Goal: Task Accomplishment & Management: Use online tool/utility

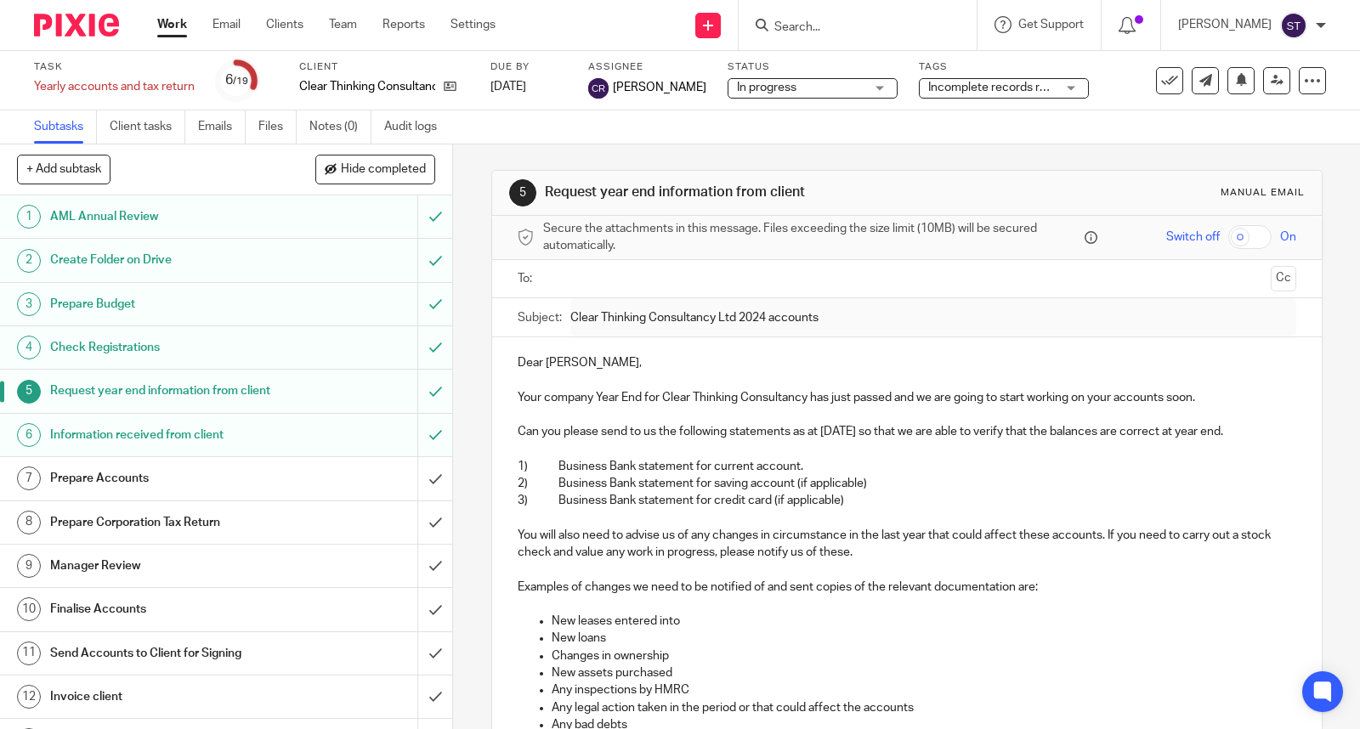
click at [253, 491] on h1 "Prepare Accounts" at bounding box center [167, 479] width 234 height 26
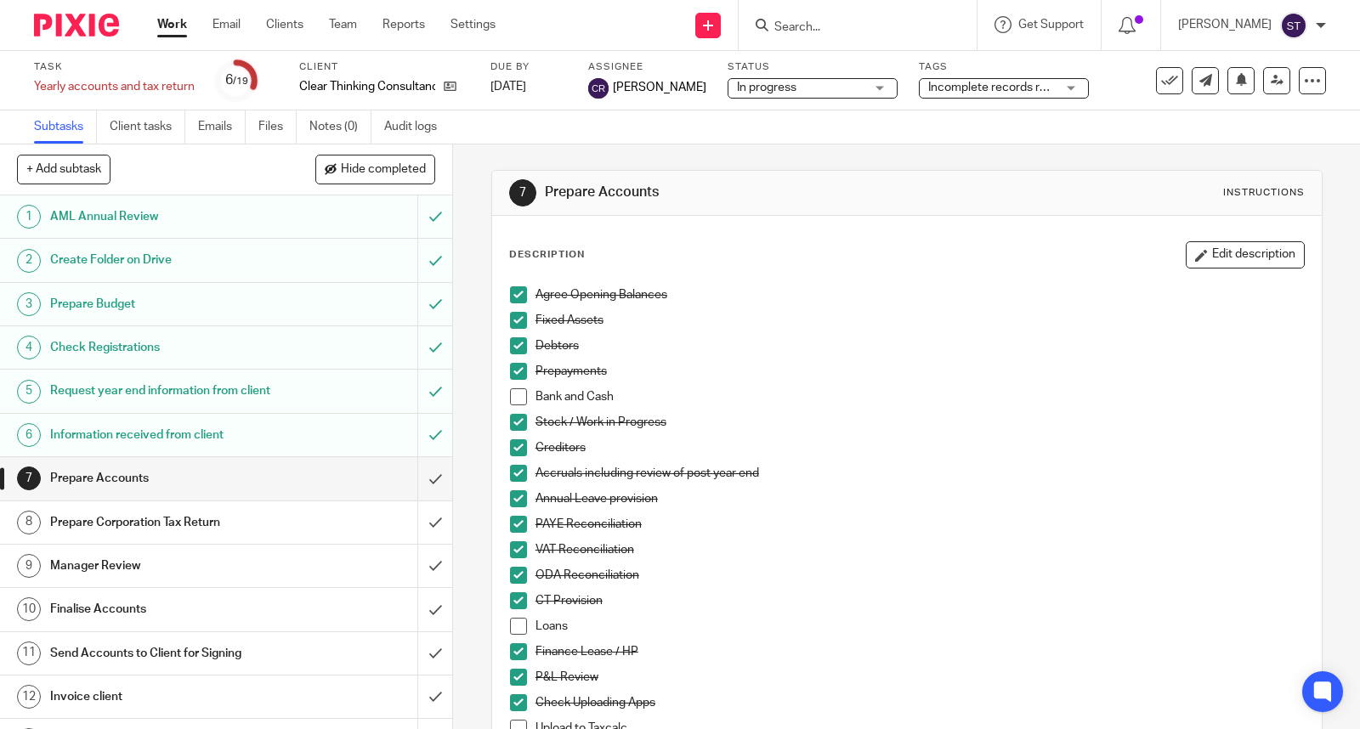
click at [513, 384] on li "Prepayments" at bounding box center [907, 376] width 794 height 26
click at [513, 395] on span at bounding box center [518, 396] width 17 height 17
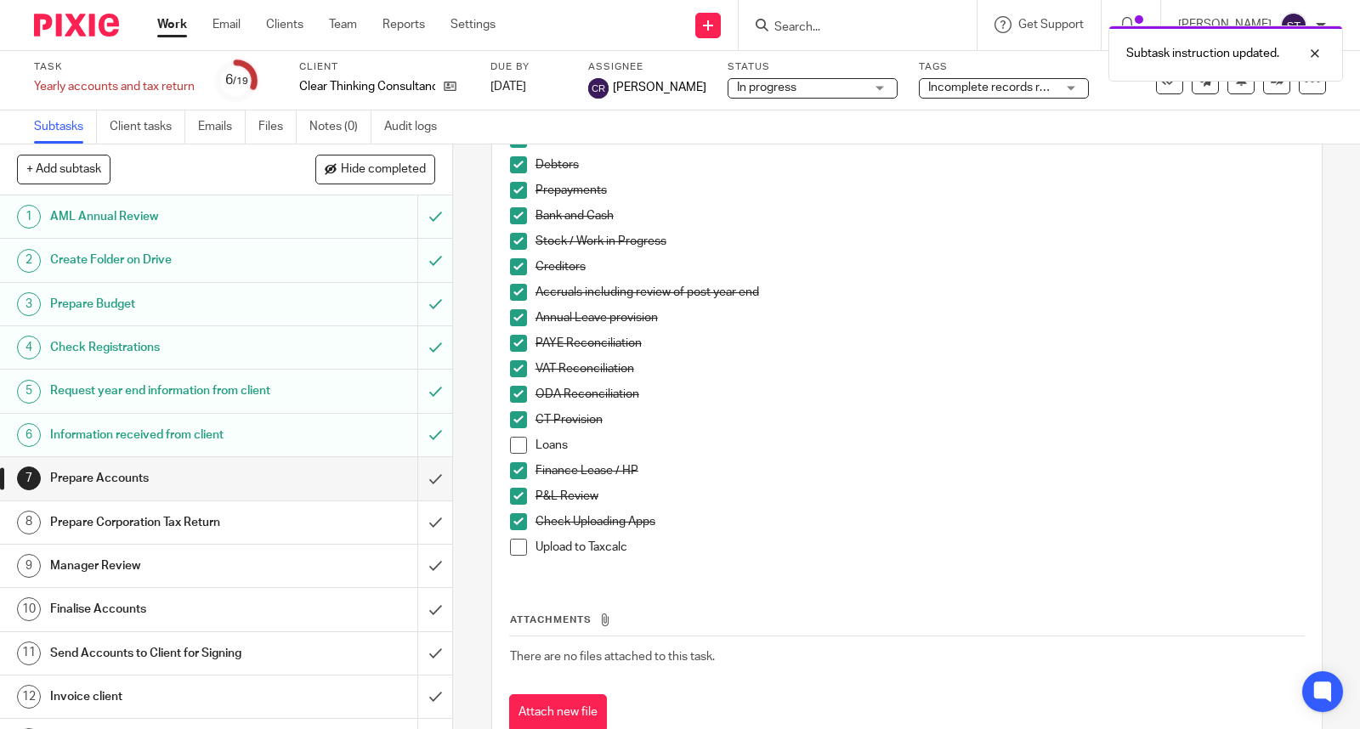
scroll to position [189, 0]
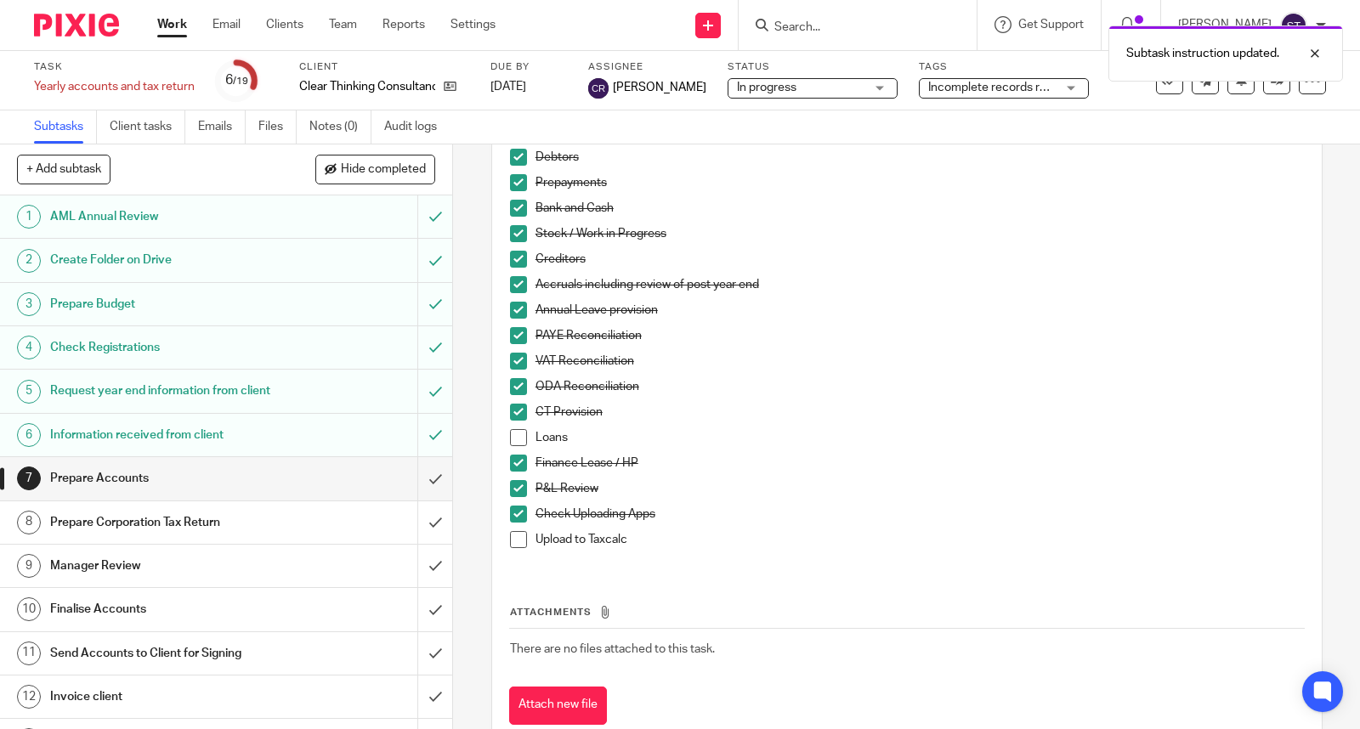
click at [515, 539] on span at bounding box center [518, 539] width 17 height 17
click at [510, 440] on span at bounding box center [518, 437] width 17 height 17
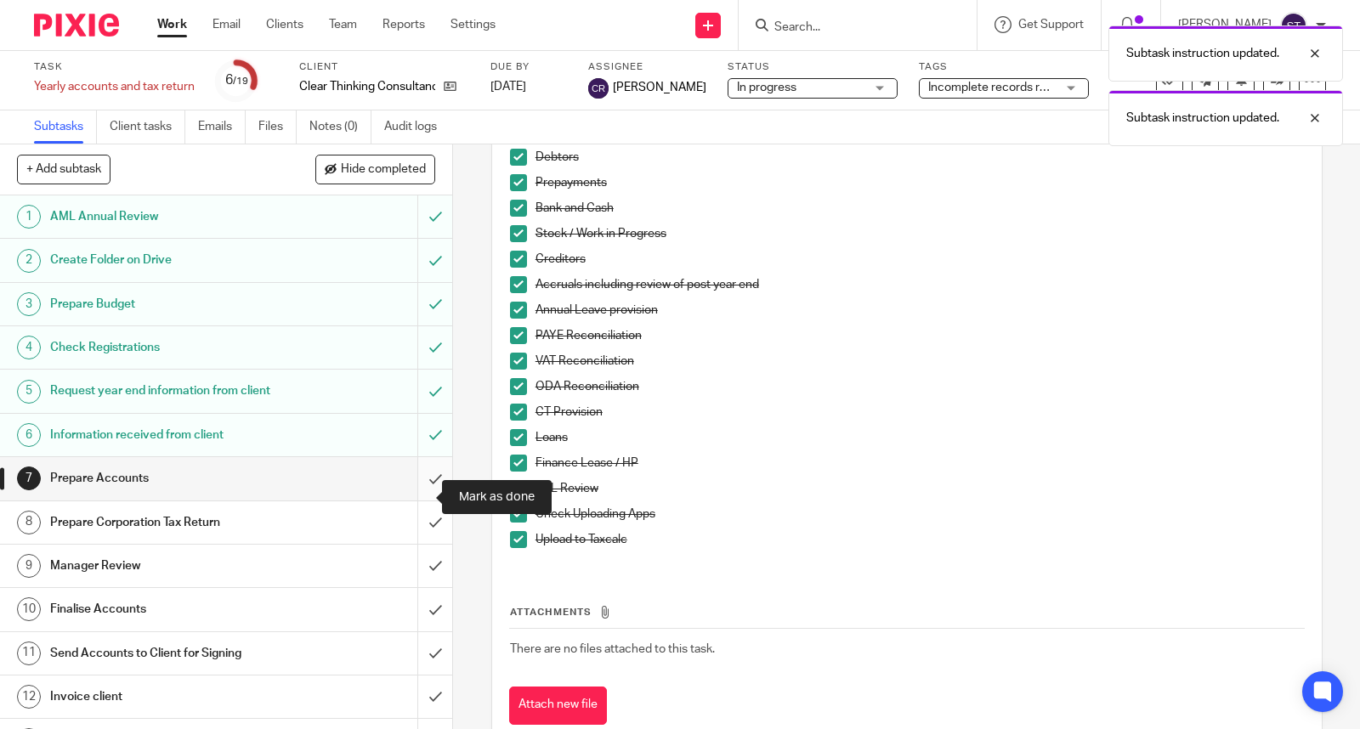
click at [411, 490] on input "submit" at bounding box center [226, 478] width 452 height 43
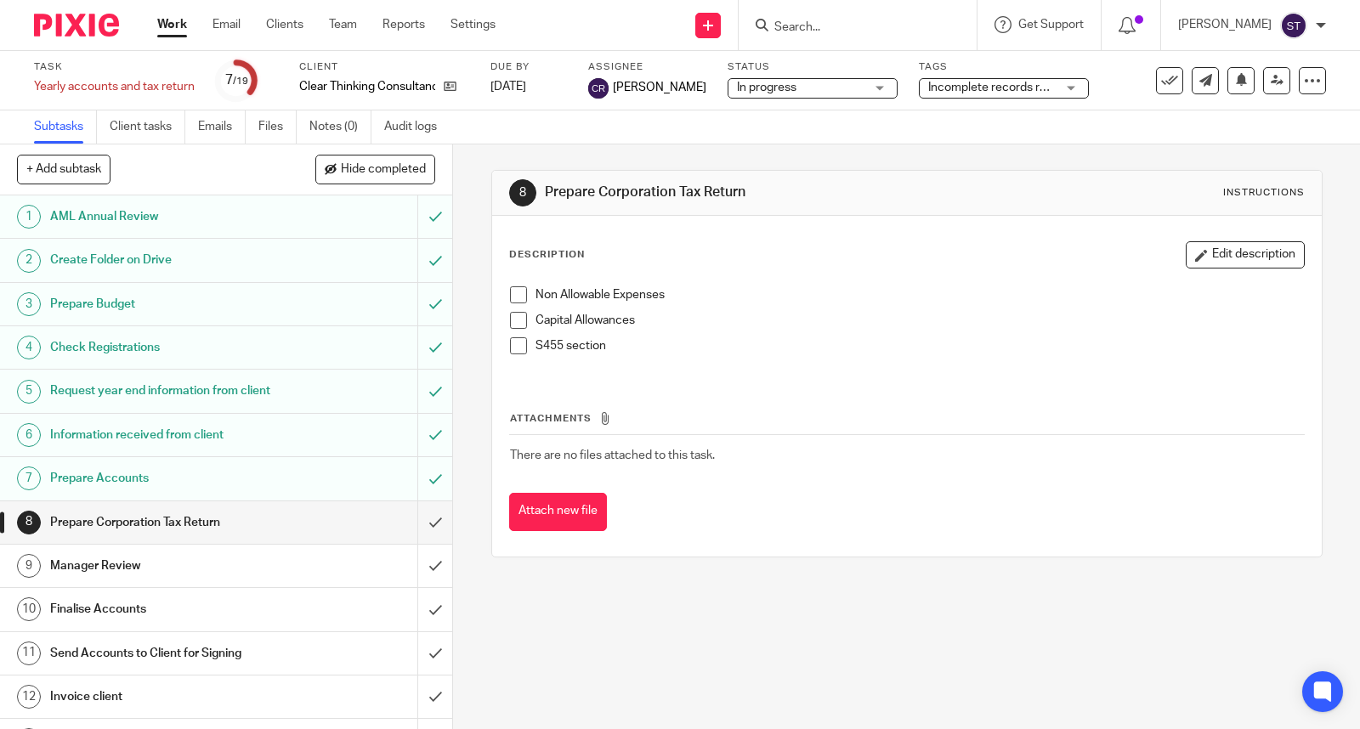
click at [519, 291] on span at bounding box center [518, 294] width 17 height 17
click at [511, 346] on span at bounding box center [518, 345] width 17 height 17
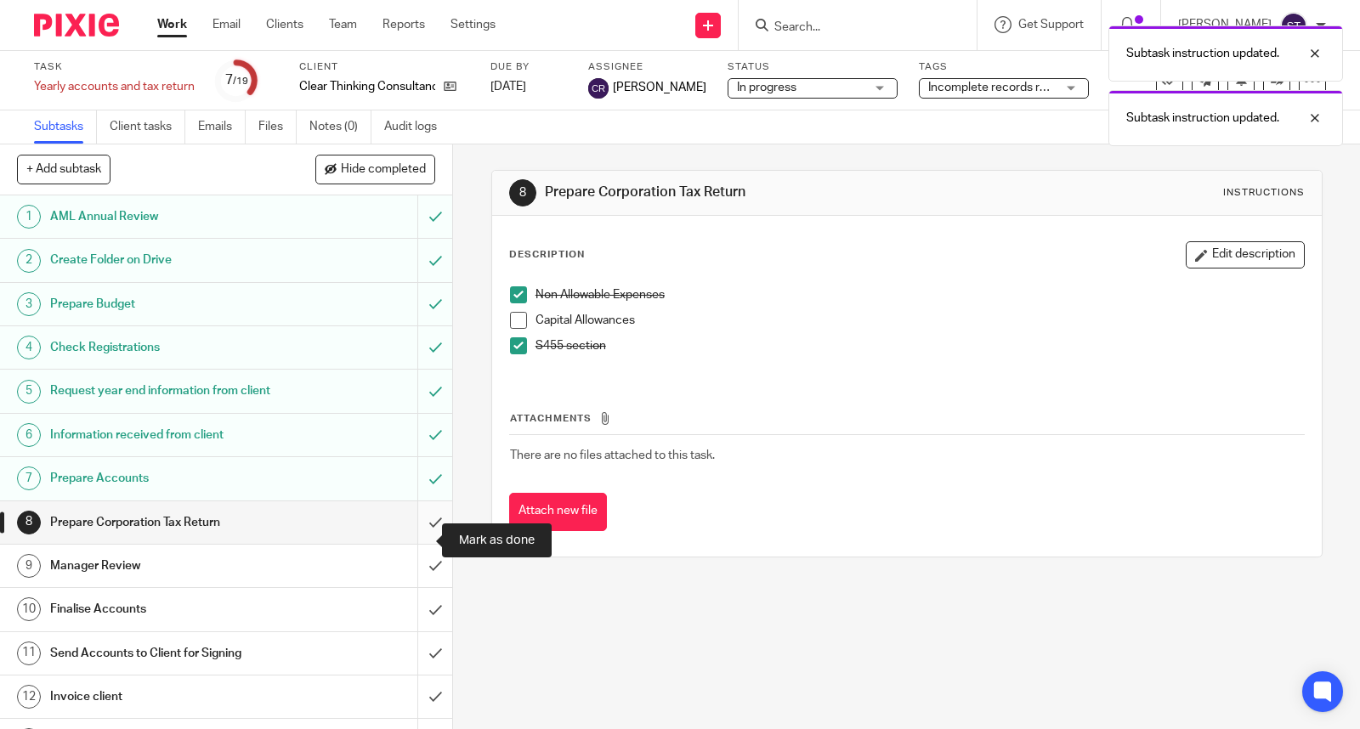
click at [418, 539] on input "submit" at bounding box center [226, 523] width 452 height 43
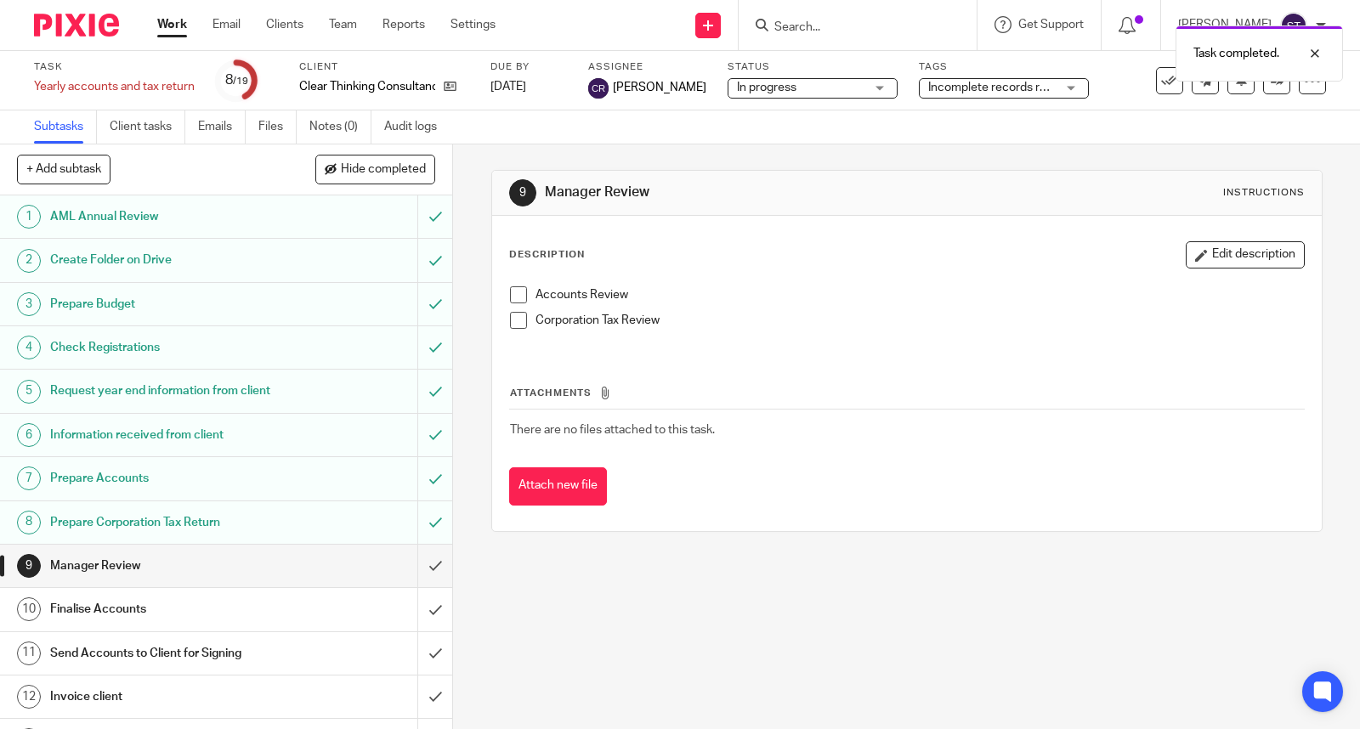
click at [510, 300] on span at bounding box center [518, 294] width 17 height 17
drag, startPoint x: 513, startPoint y: 320, endPoint x: 513, endPoint y: 340, distance: 19.6
click at [513, 324] on span at bounding box center [518, 320] width 17 height 17
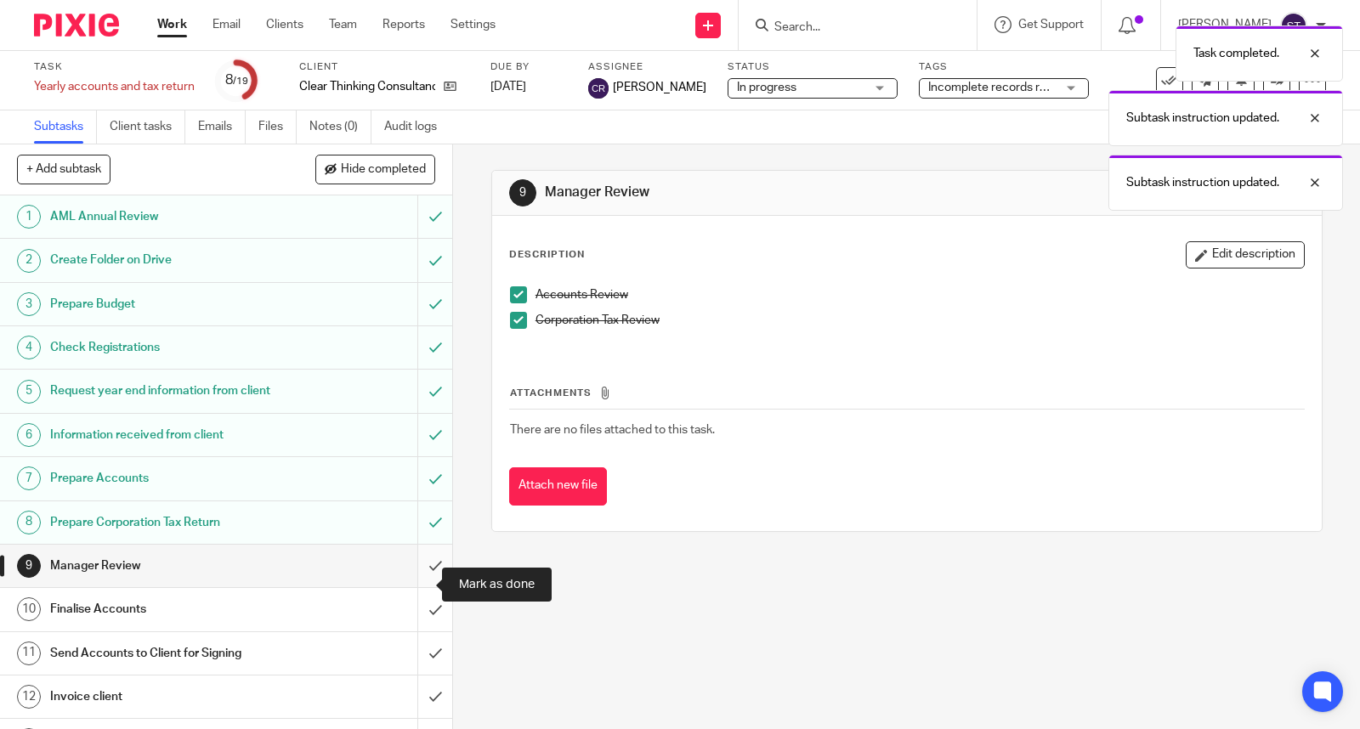
click at [412, 581] on input "submit" at bounding box center [226, 566] width 452 height 43
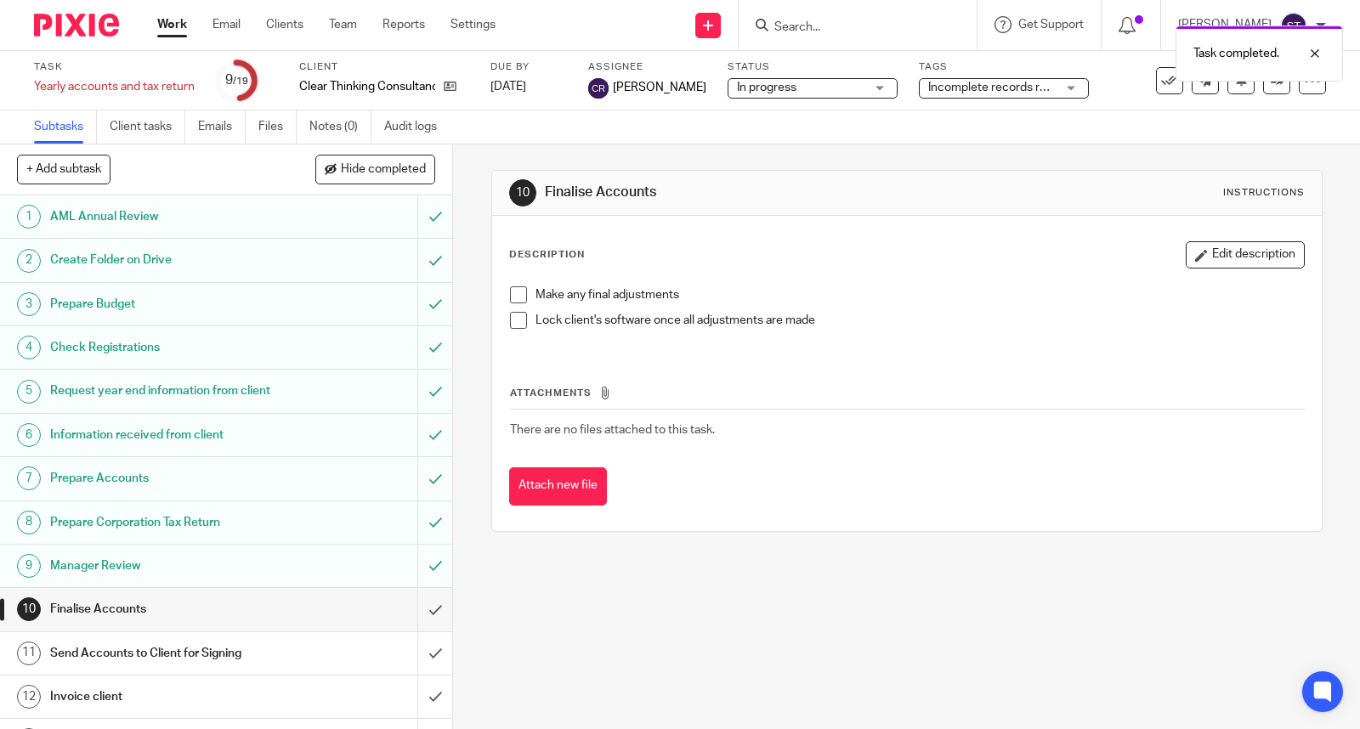
click at [513, 301] on span at bounding box center [518, 294] width 17 height 17
click at [513, 323] on span at bounding box center [518, 320] width 17 height 17
click at [414, 631] on input "submit" at bounding box center [226, 609] width 452 height 43
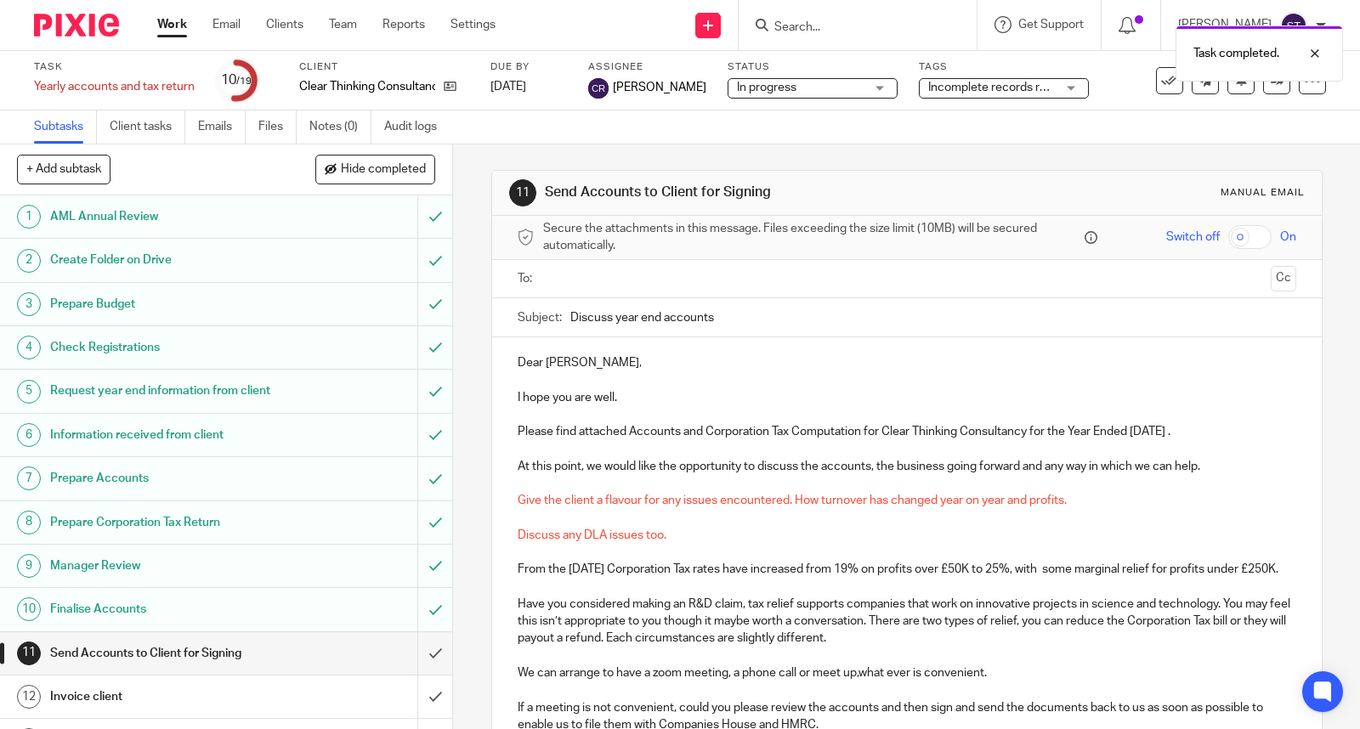
click at [618, 275] on input "text" at bounding box center [906, 279] width 714 height 20
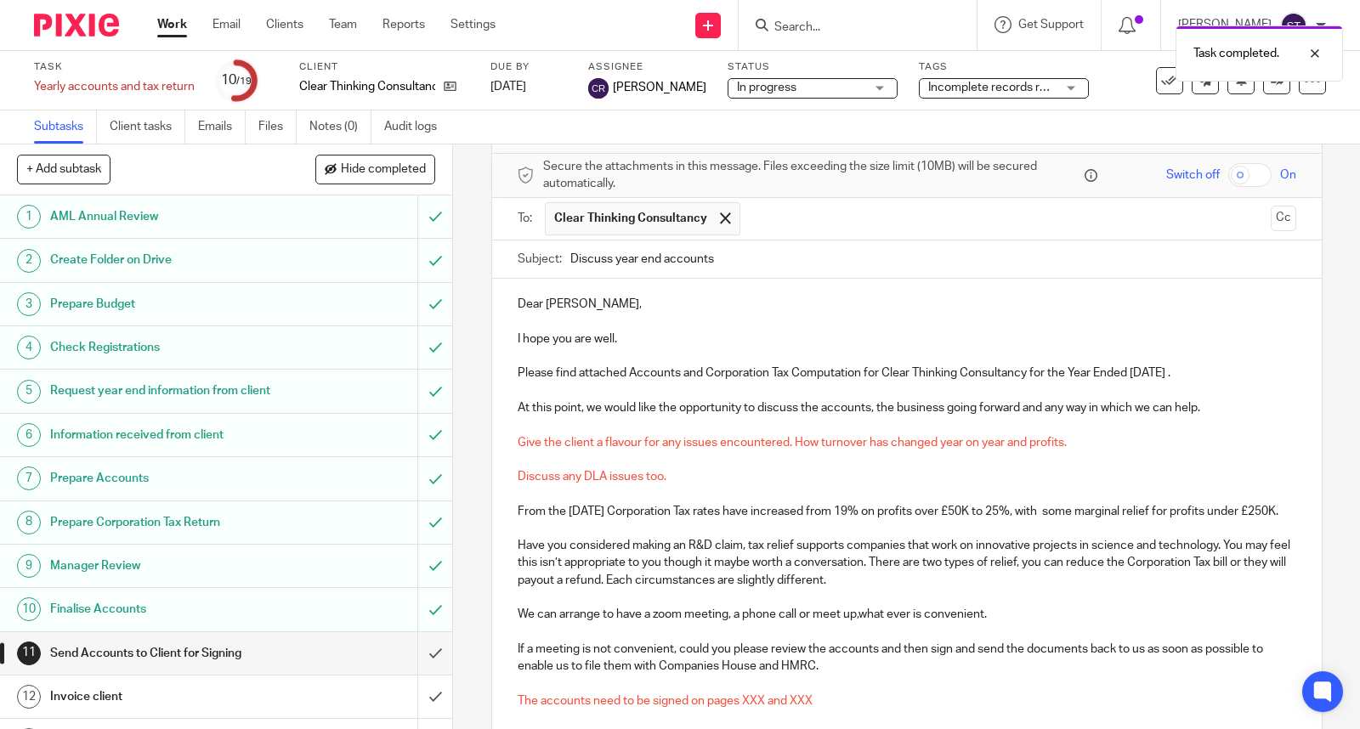
scroll to position [94, 0]
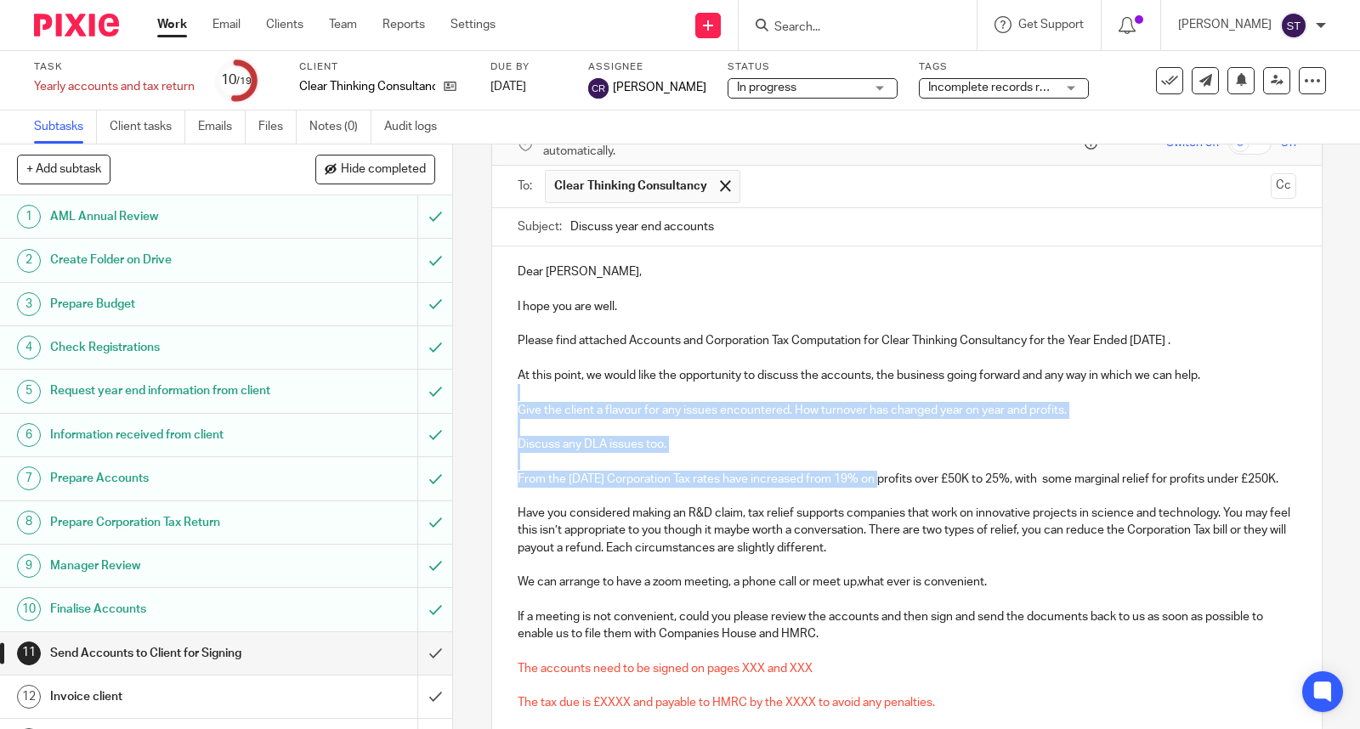
drag, startPoint x: 519, startPoint y: 394, endPoint x: 864, endPoint y: 481, distance: 356.0
click at [864, 481] on div "Dear [PERSON_NAME], I hope you are well. Please find attached Accounts and Corp…" at bounding box center [907, 503] width 830 height 512
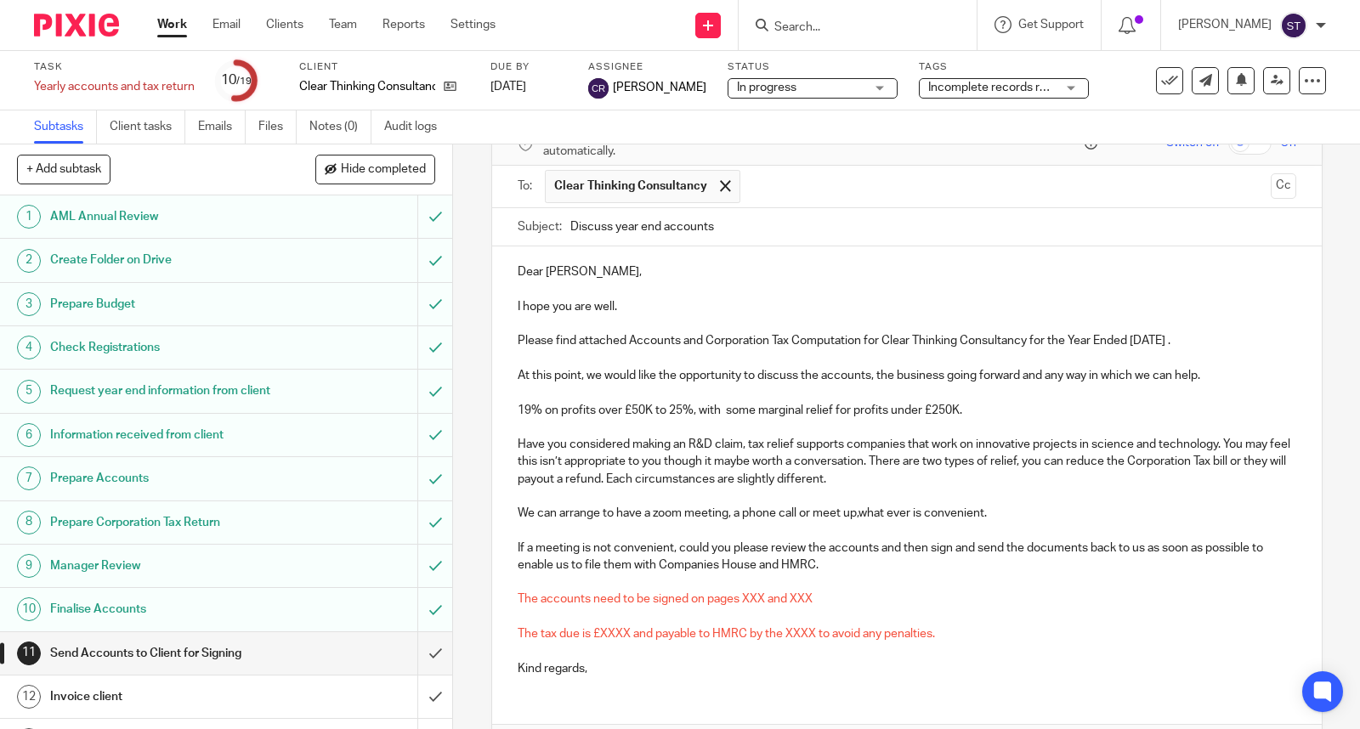
drag, startPoint x: 989, startPoint y: 413, endPoint x: 511, endPoint y: 413, distance: 478.6
click at [518, 413] on p "19% on profits over £50K to 25%, with some marginal relief for profits under £2…" at bounding box center [907, 410] width 779 height 17
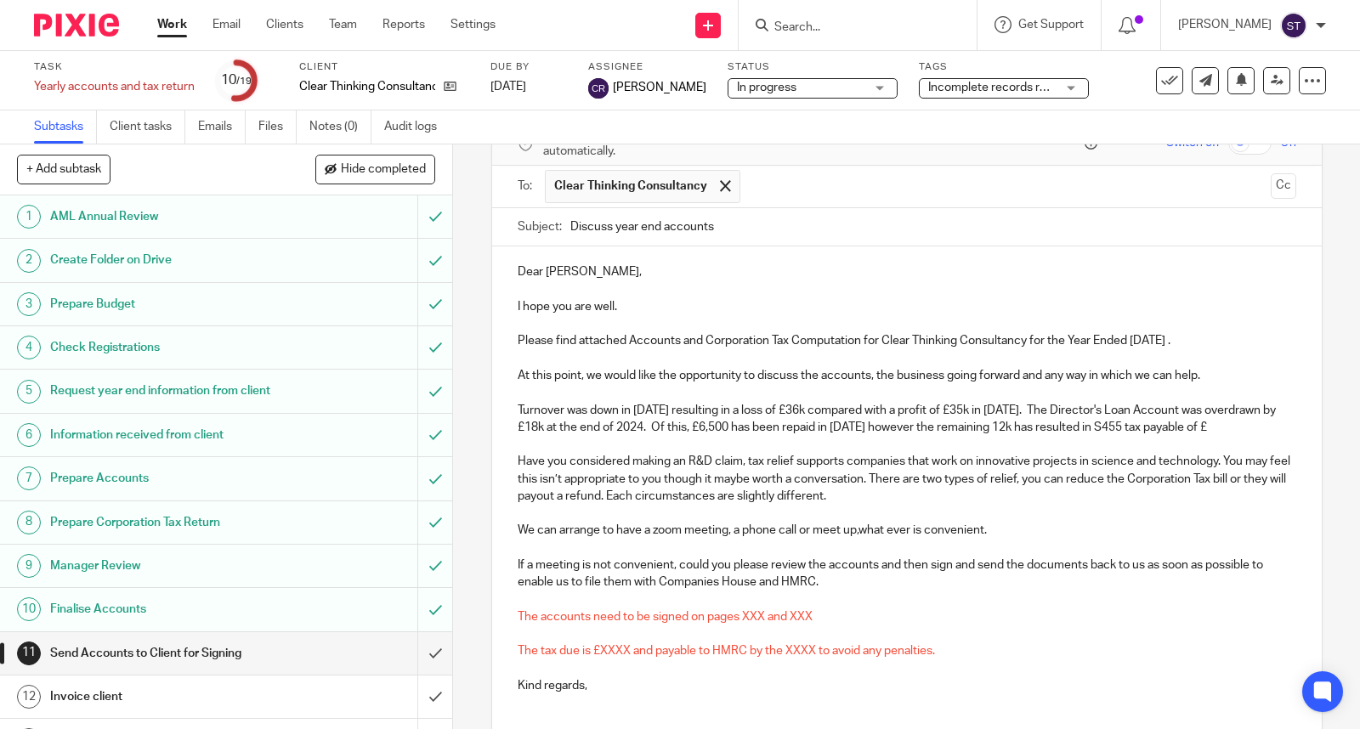
click at [1218, 420] on p "Turnover was down in 2024 resulting in a loss of £36k compared with a profit of…" at bounding box center [907, 419] width 779 height 35
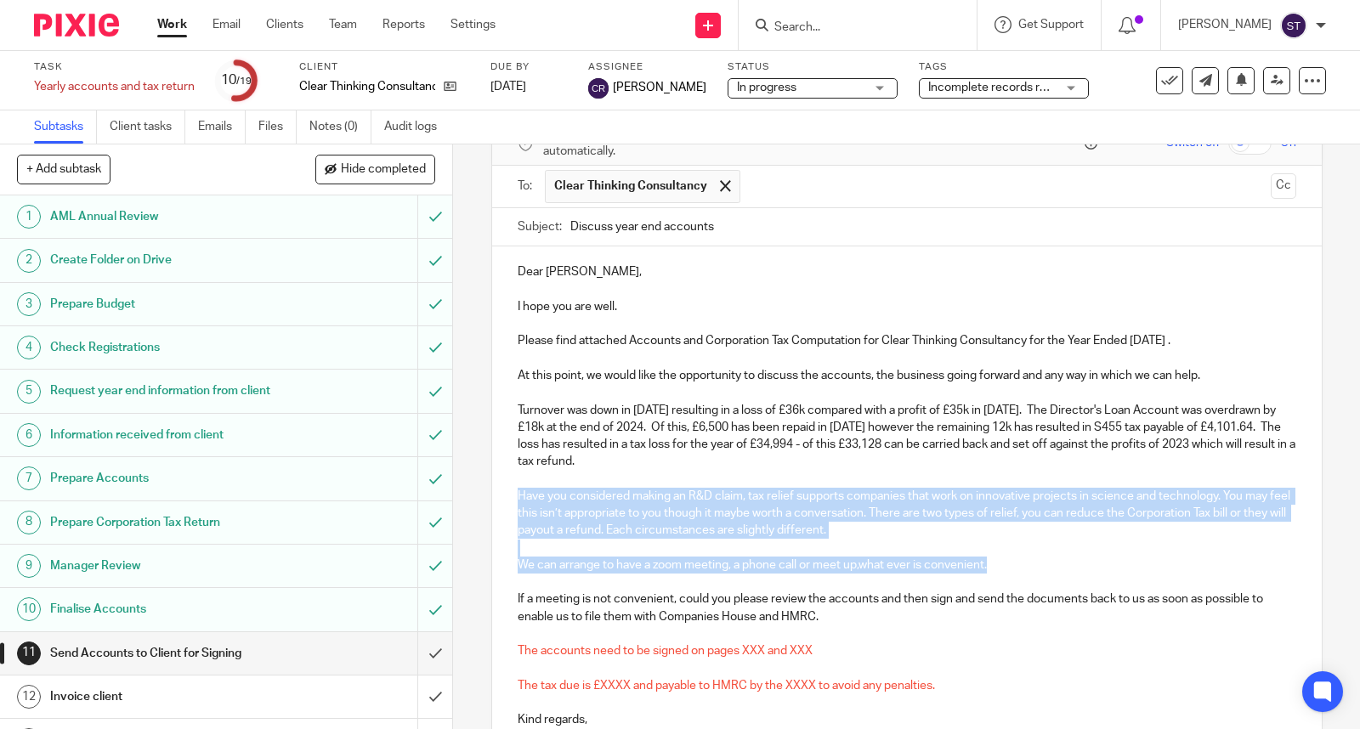
drag, startPoint x: 506, startPoint y: 493, endPoint x: 1006, endPoint y: 571, distance: 506.7
click at [1006, 571] on div "Dear Kita, I hope you are well. Please find attached Accounts and Corporation T…" at bounding box center [907, 494] width 830 height 495
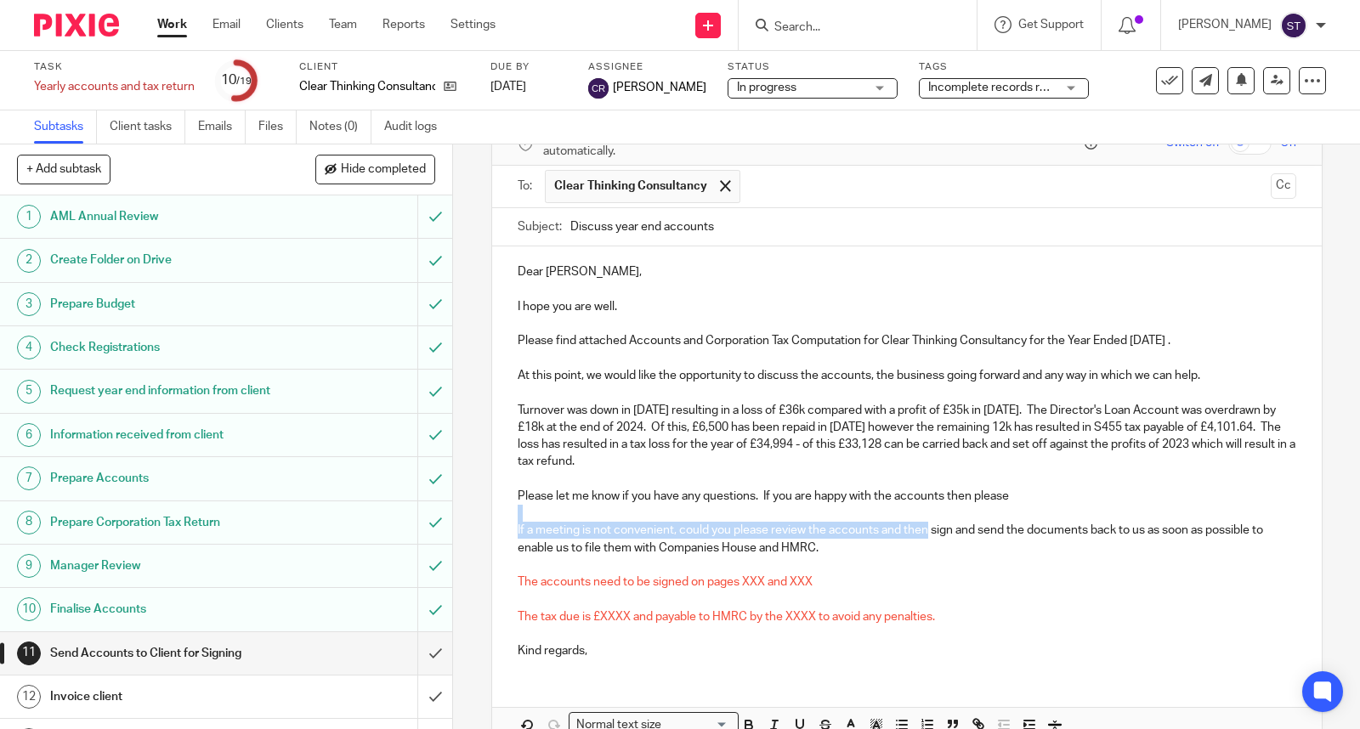
drag, startPoint x: 922, startPoint y: 532, endPoint x: 502, endPoint y: 508, distance: 420.6
click at [504, 508] on div "Dear Kita, I hope you are well. Please find attached Accounts and Corporation T…" at bounding box center [907, 460] width 830 height 426
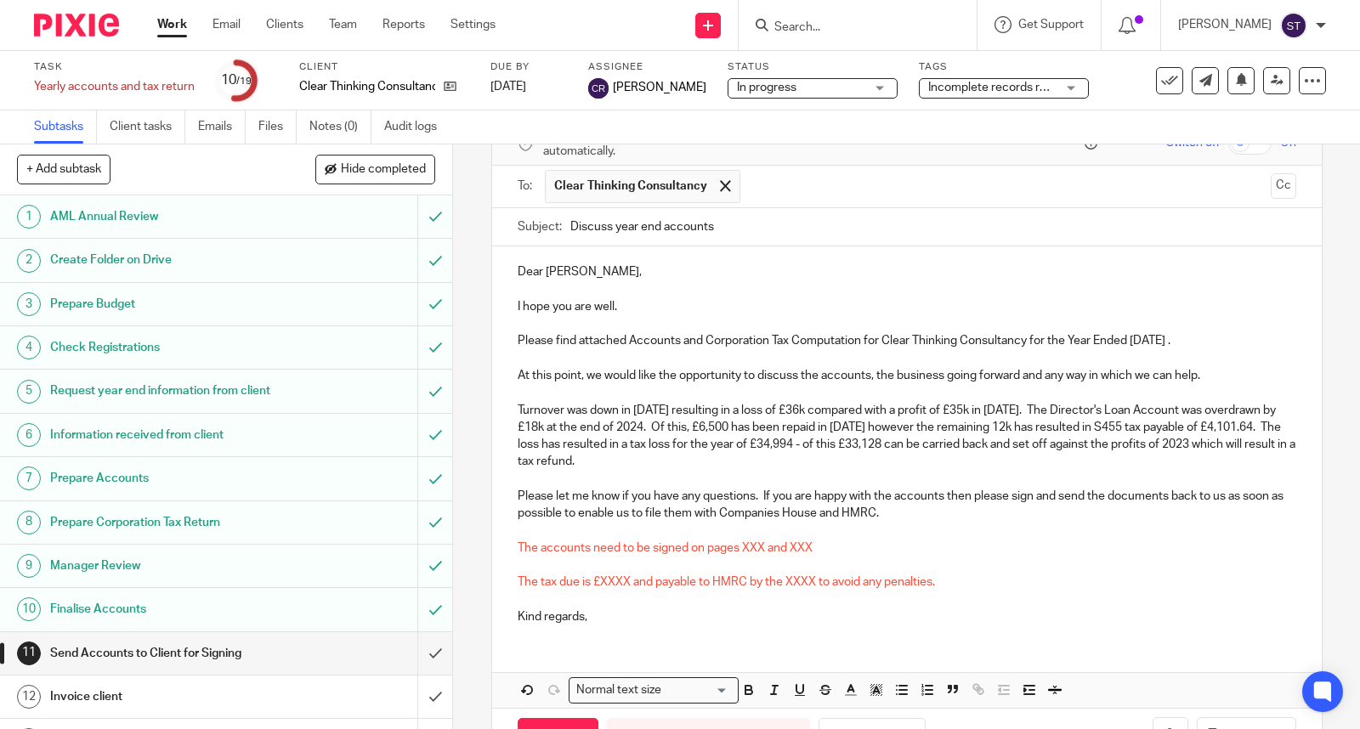
click at [921, 541] on p "The accounts need to be signed on pages XXX and XXX" at bounding box center [907, 548] width 779 height 17
click at [941, 513] on p "Please let me know if you have any questions. If you are happy with the account…" at bounding box center [907, 505] width 779 height 35
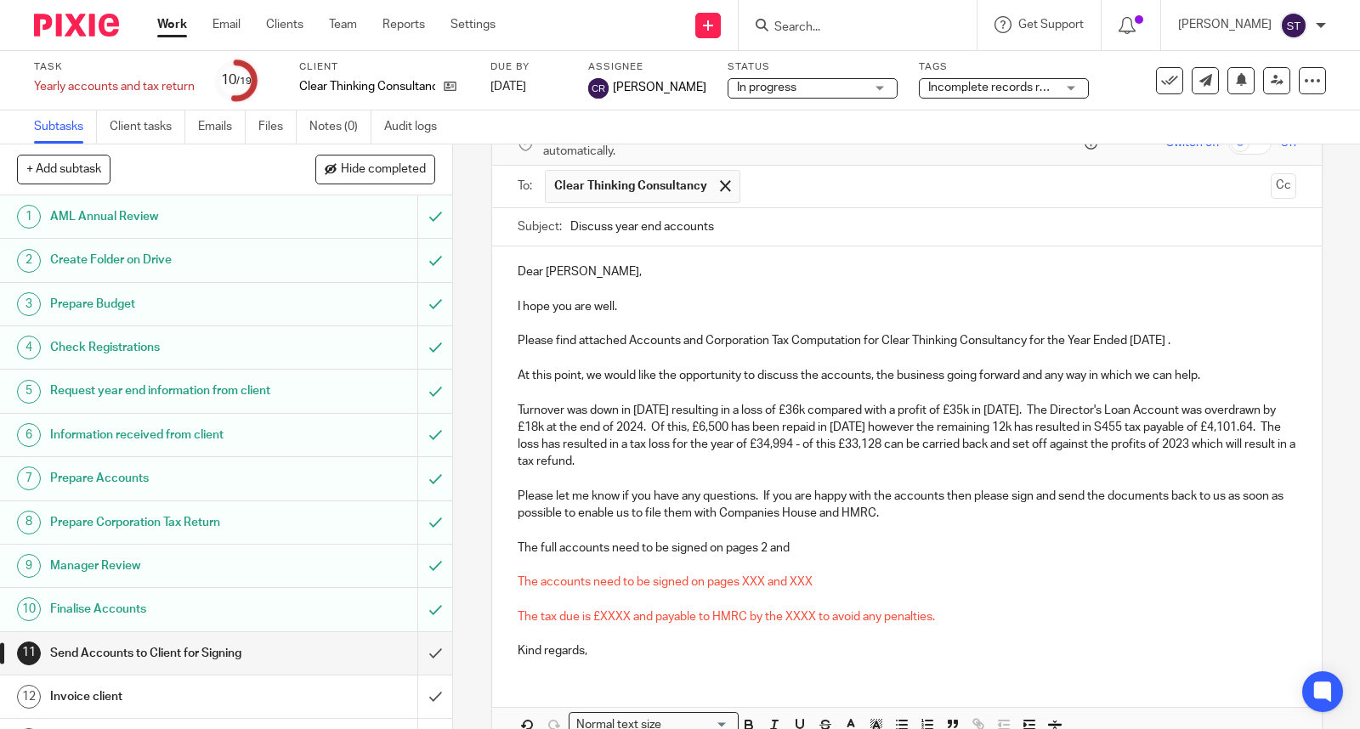
drag, startPoint x: 830, startPoint y: 553, endPoint x: 804, endPoint y: 542, distance: 27.5
click at [830, 551] on p "The full accounts need to be signed on pages 2 and" at bounding box center [907, 548] width 779 height 17
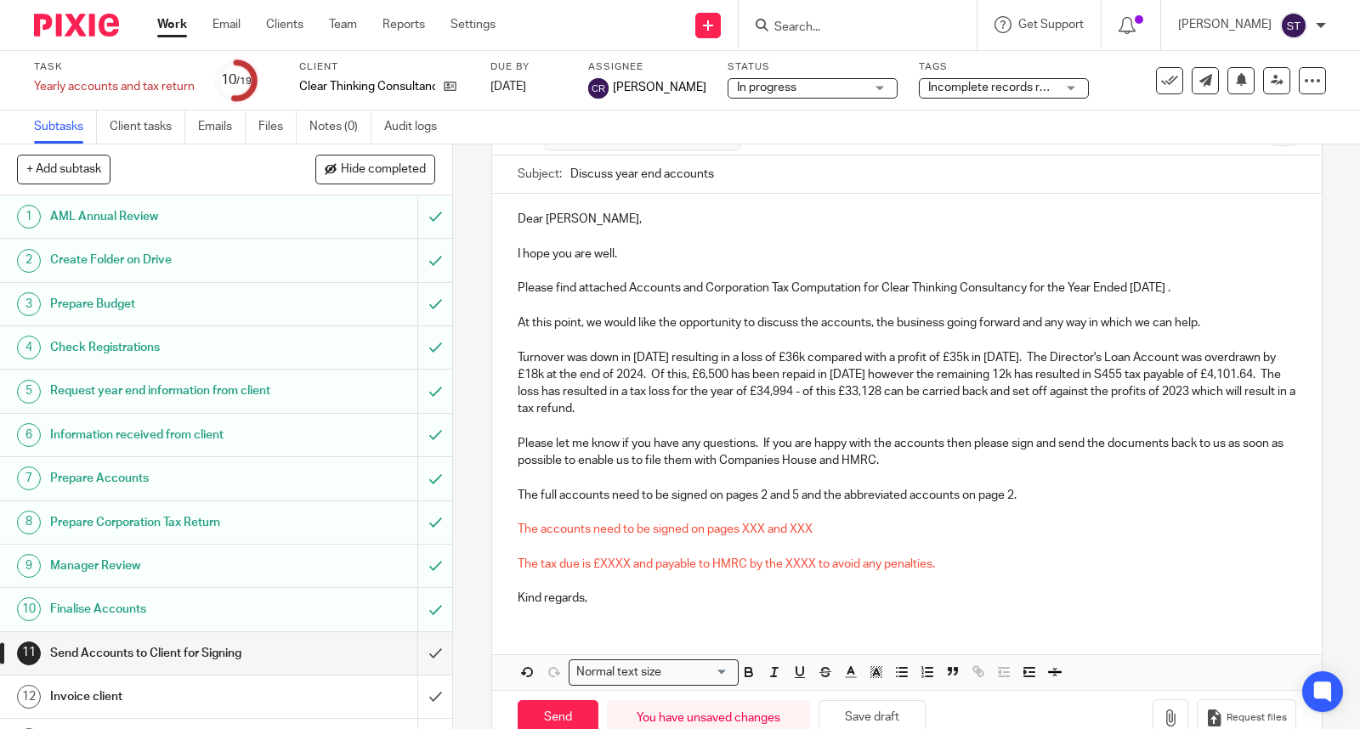
scroll to position [190, 0]
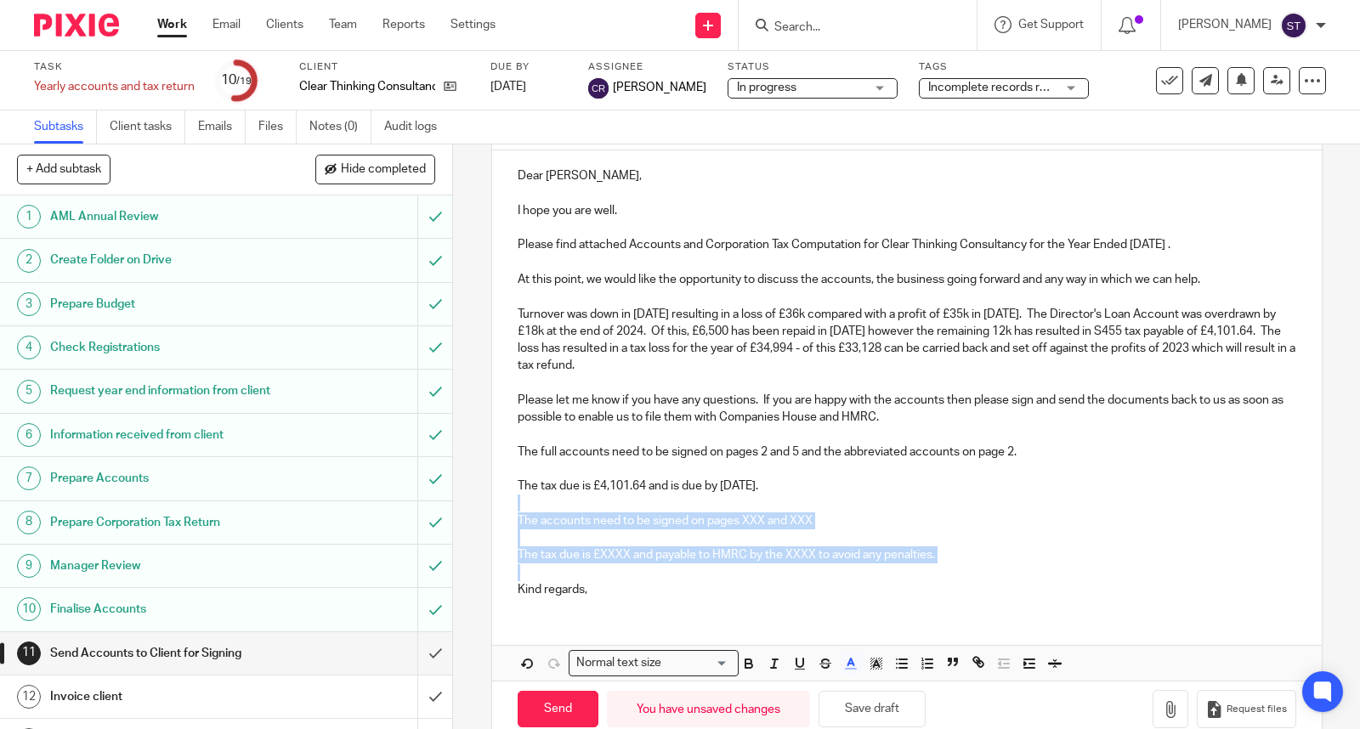
drag, startPoint x: 811, startPoint y: 502, endPoint x: 1014, endPoint y: 570, distance: 214.2
click at [1017, 570] on div "Dear Kita, I hope you are well. Please find attached Accounts and Corporation T…" at bounding box center [907, 380] width 830 height 461
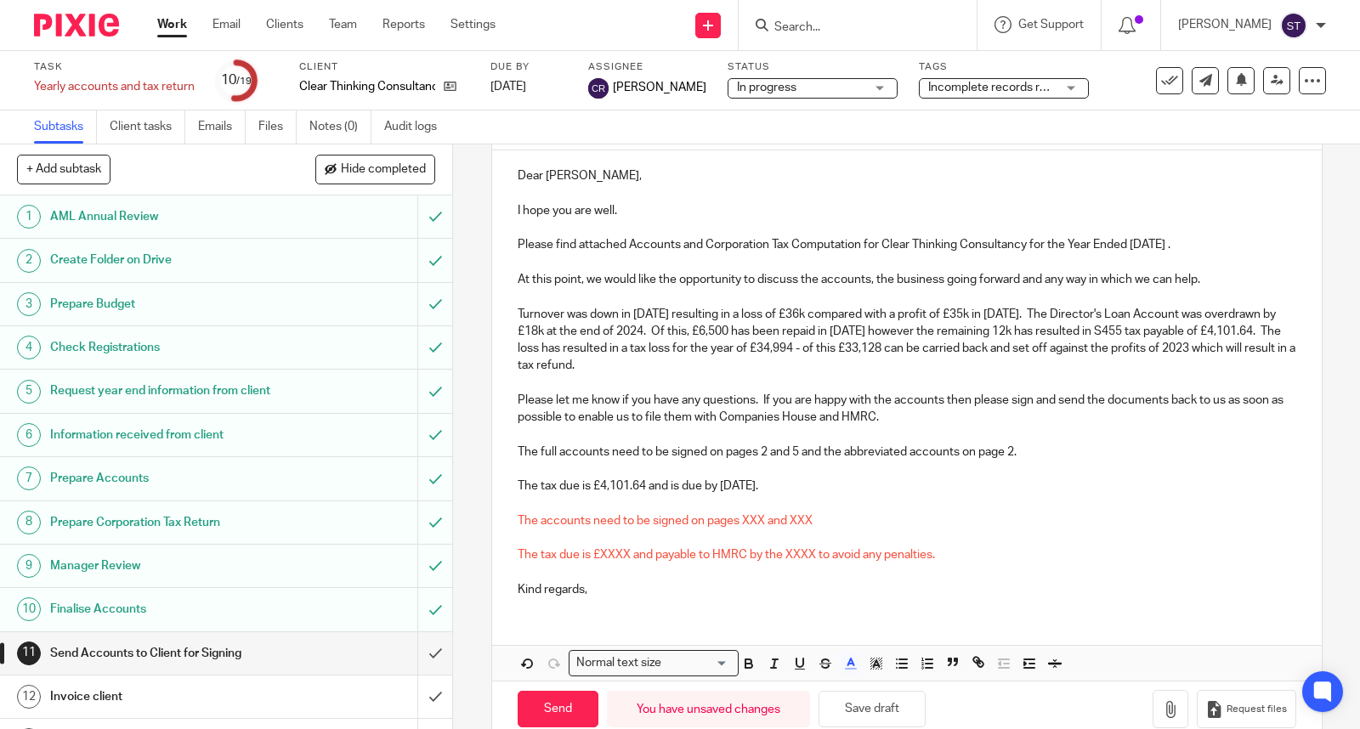
scroll to position [156, 0]
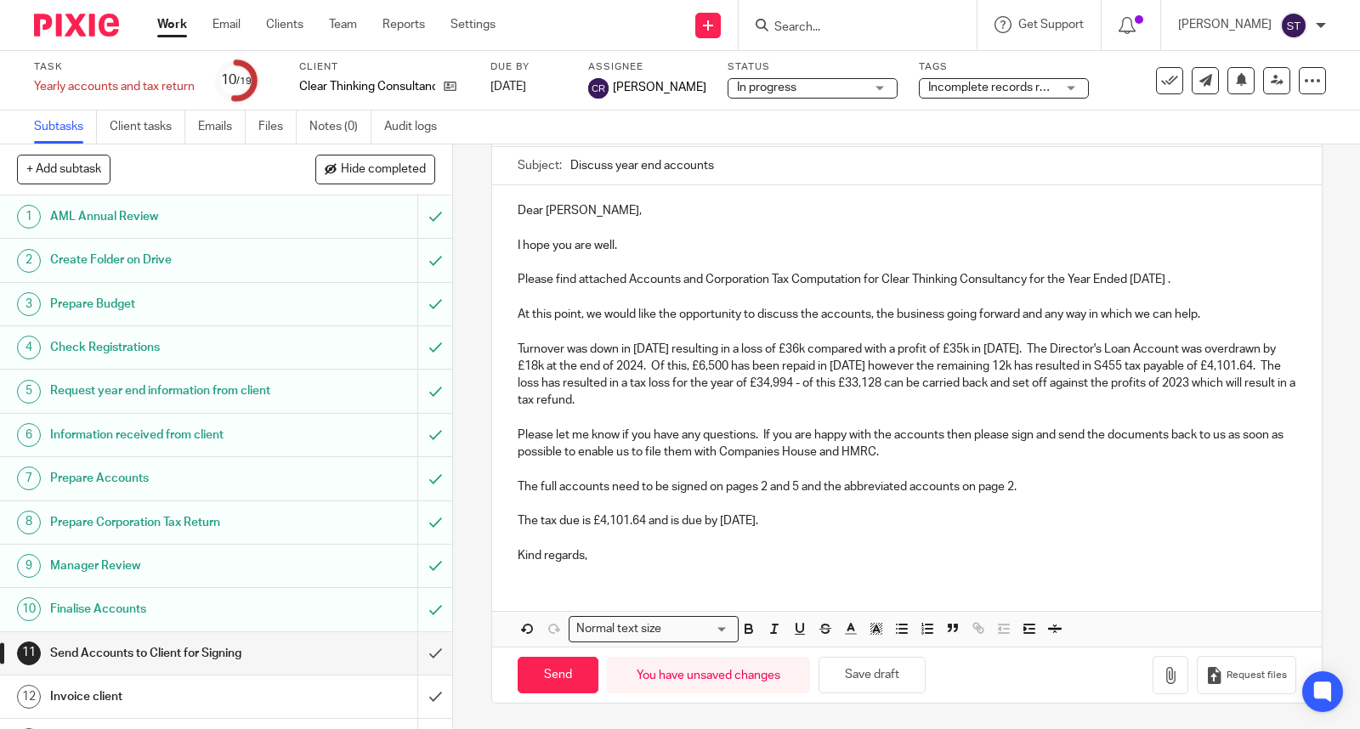
click at [638, 554] on p "Kind regards," at bounding box center [907, 555] width 779 height 17
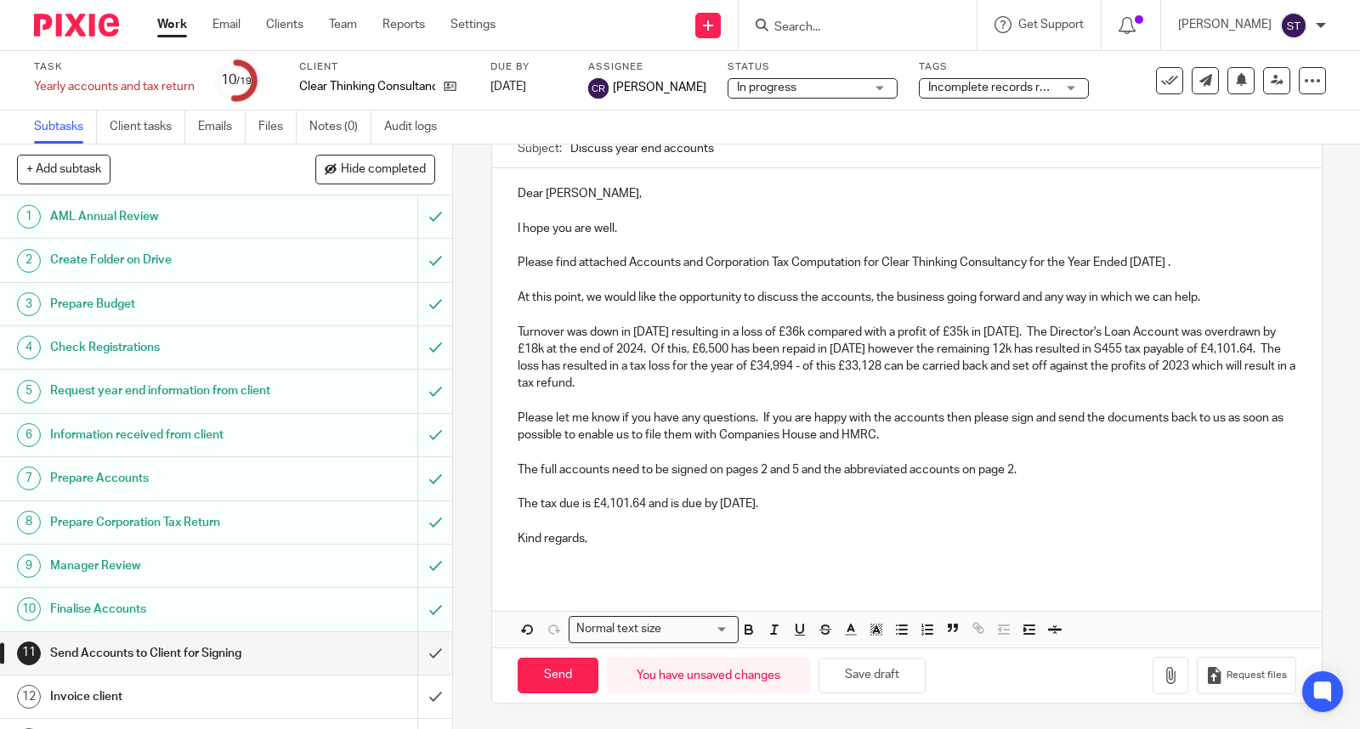
scroll to position [190, 0]
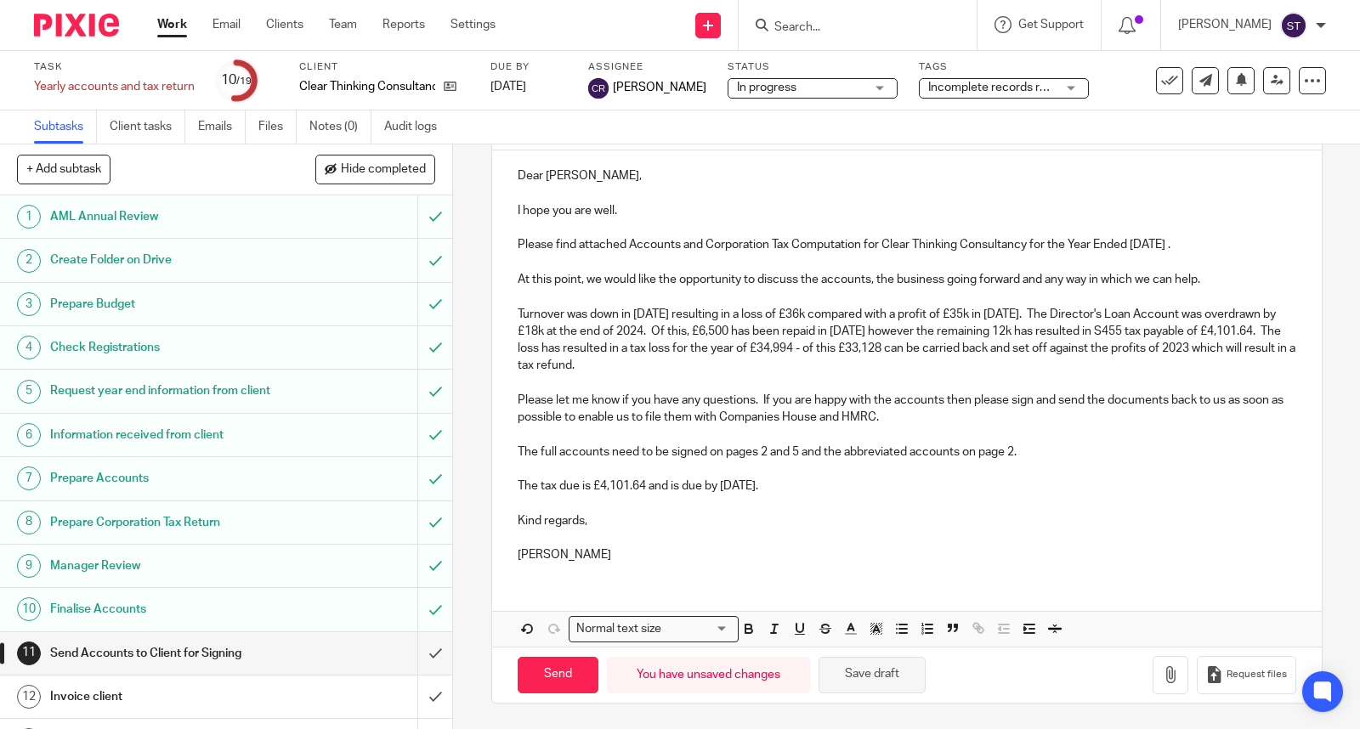
click at [895, 672] on button "Save draft" at bounding box center [872, 675] width 107 height 37
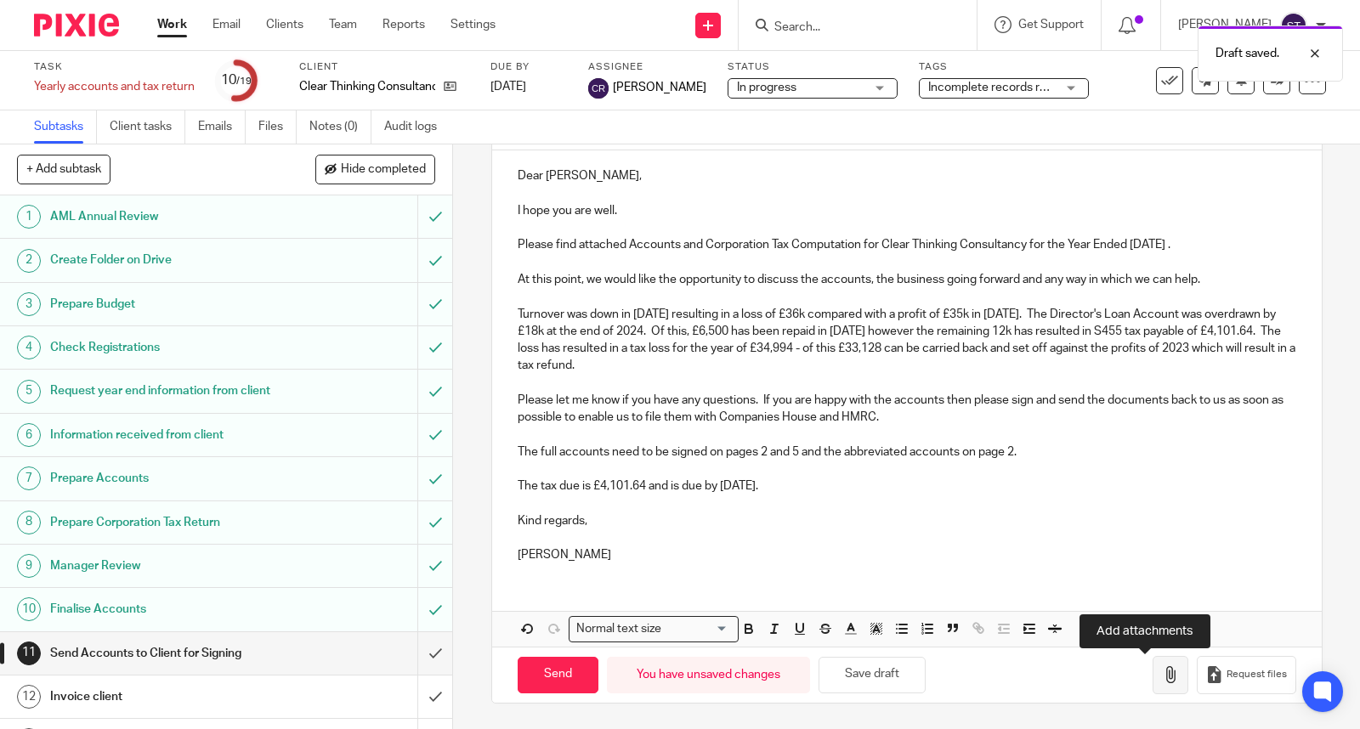
click at [1162, 677] on icon "button" at bounding box center [1170, 674] width 17 height 17
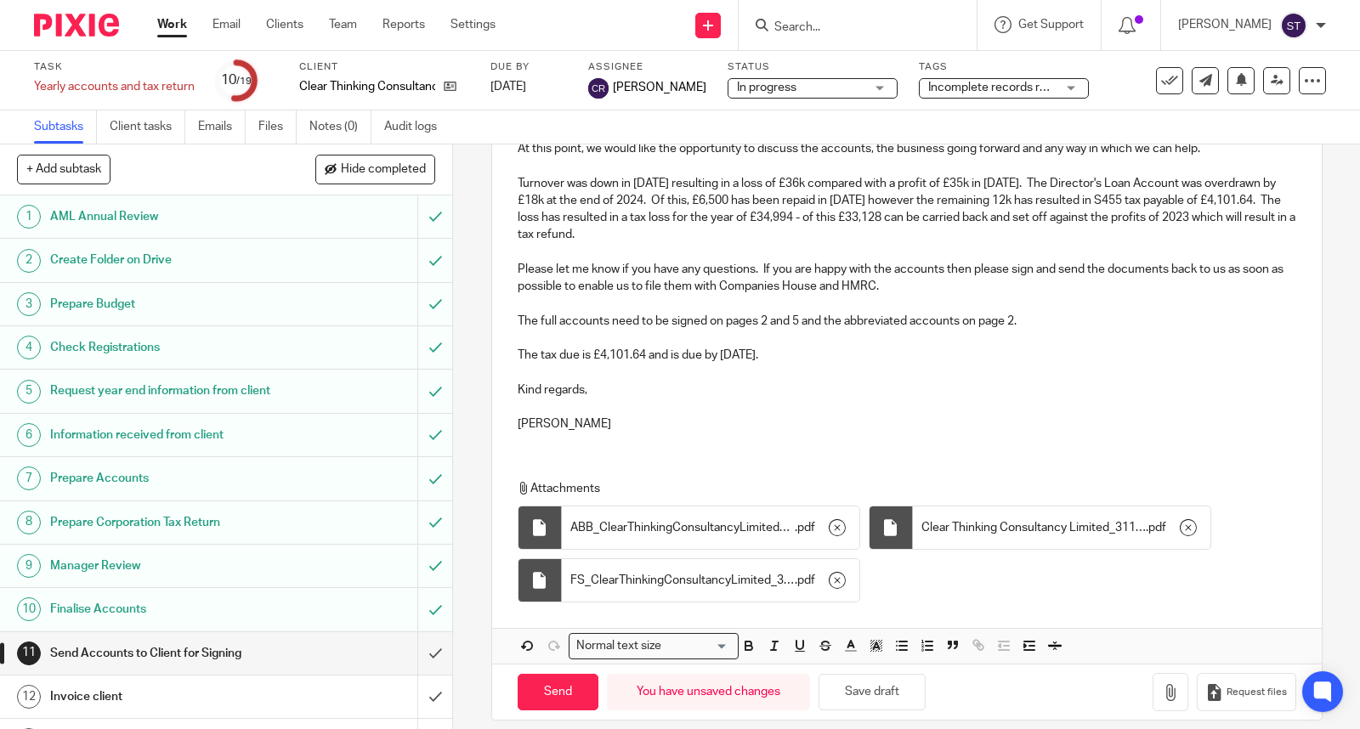
scroll to position [341, 0]
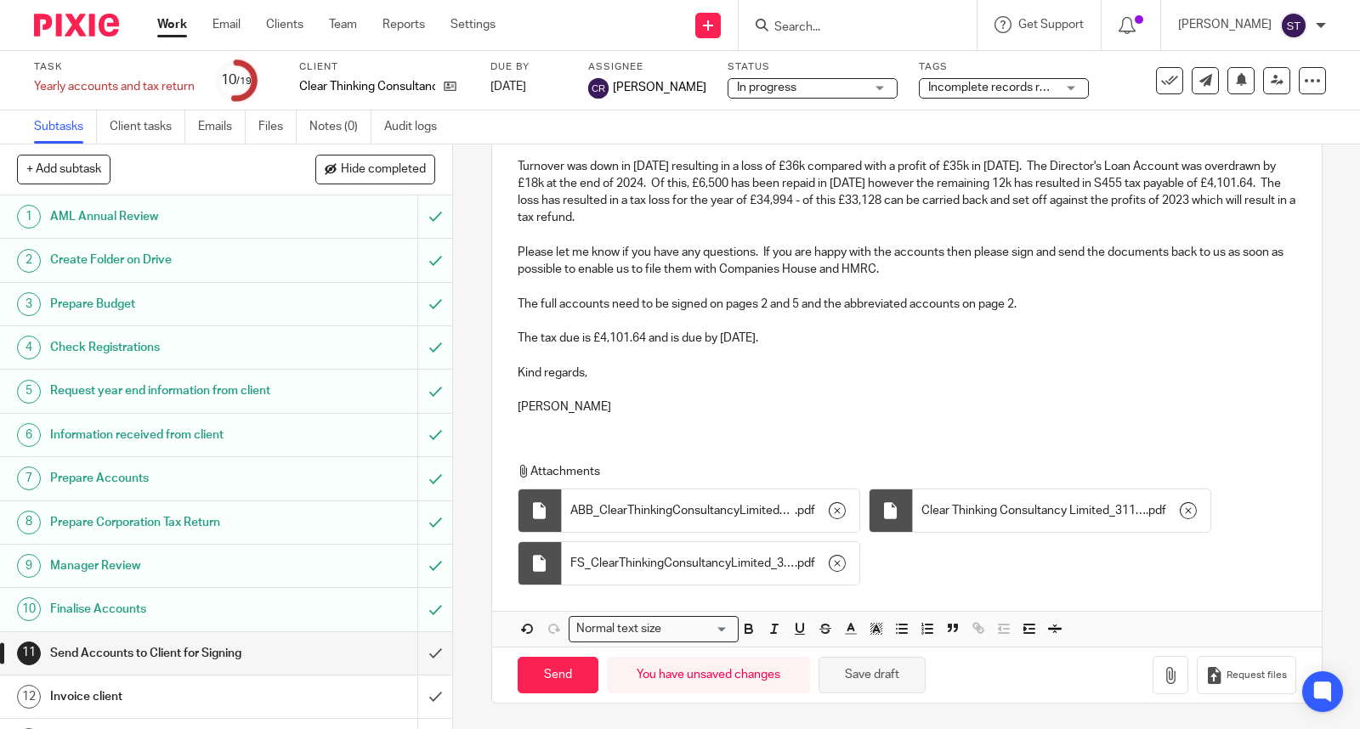
click at [877, 672] on button "Save draft" at bounding box center [872, 675] width 107 height 37
click at [546, 675] on input "Send" at bounding box center [558, 675] width 81 height 37
type input "Sent"
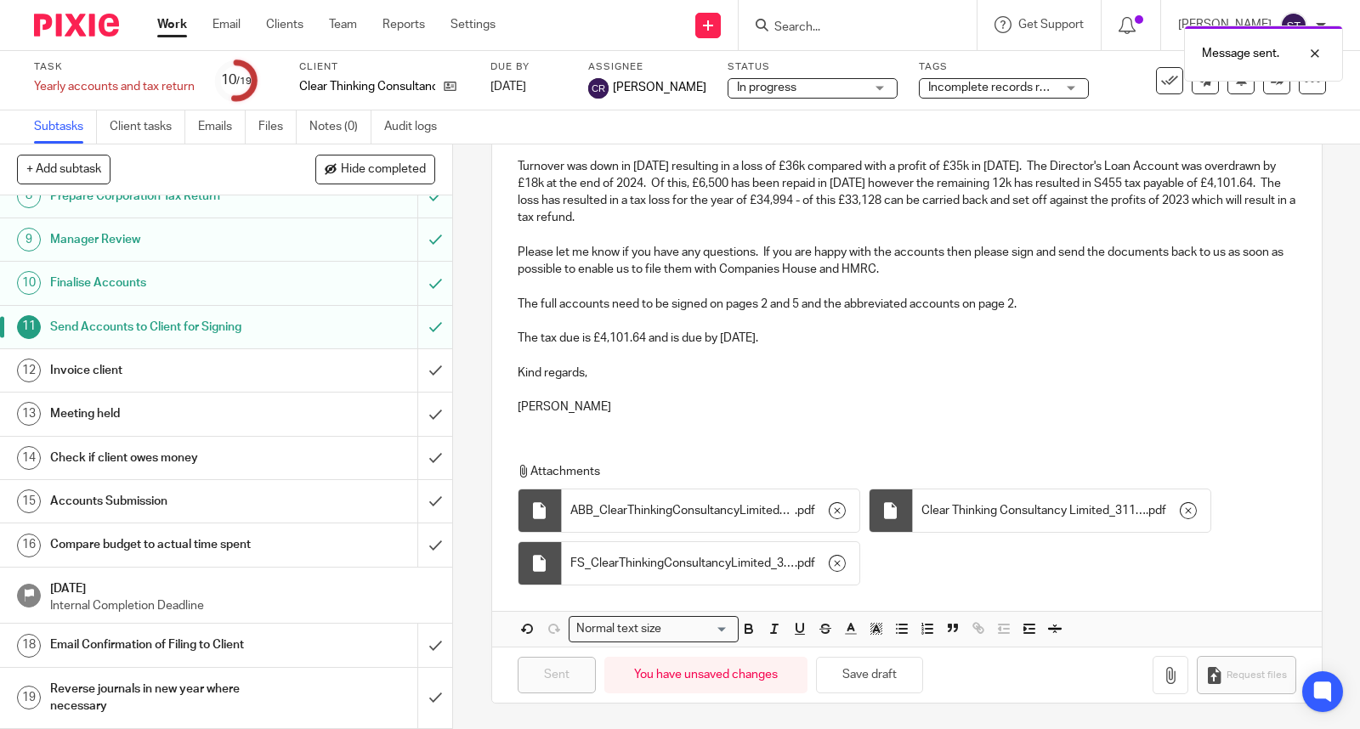
scroll to position [344, 0]
